Goal: Entertainment & Leisure: Consume media (video, audio)

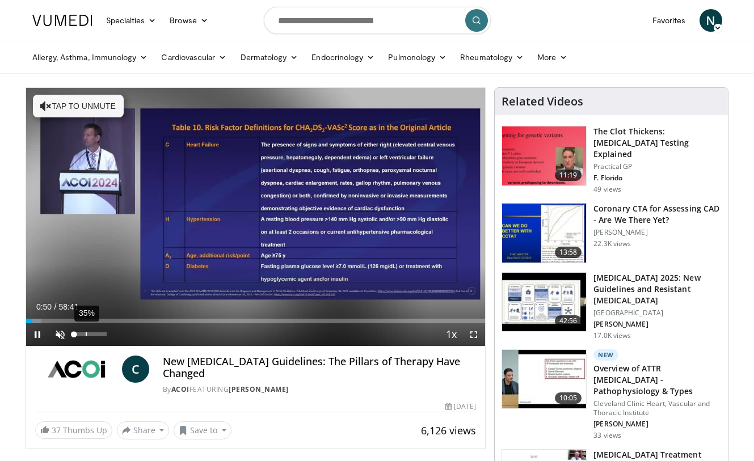
click at [85, 335] on div "35%" at bounding box center [90, 335] width 32 height 4
click at [38, 335] on span "Video Player" at bounding box center [37, 334] width 23 height 23
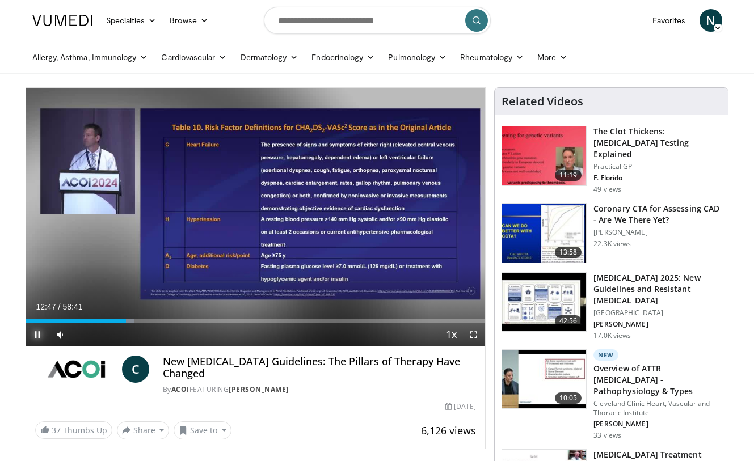
click at [37, 335] on span "Video Player" at bounding box center [37, 334] width 23 height 23
